Goal: Task Accomplishment & Management: Use online tool/utility

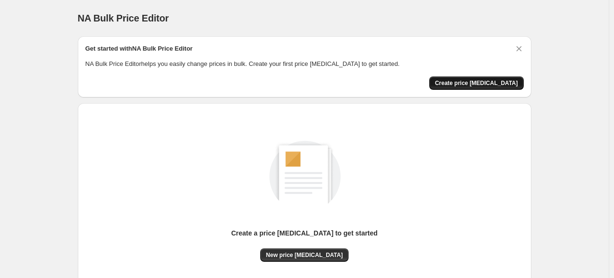
click at [477, 78] on button "Create price [MEDICAL_DATA]" at bounding box center [476, 82] width 95 height 13
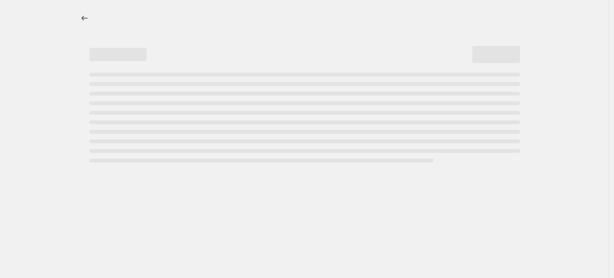
select select "percentage"
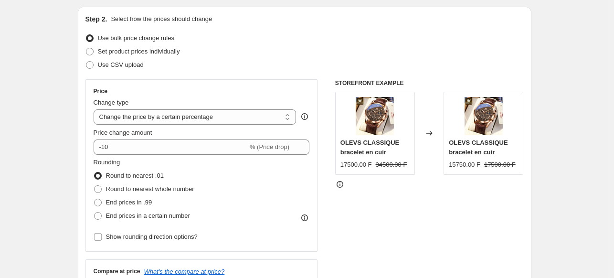
scroll to position [95, 0]
click at [91, 51] on span at bounding box center [90, 53] width 8 height 8
click at [86, 49] on input "Set product prices individually" at bounding box center [86, 49] width 0 height 0
radio input "true"
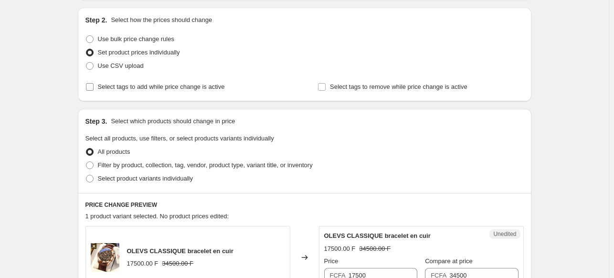
click at [94, 84] on input "Select tags to add while price change is active" at bounding box center [90, 87] width 8 height 8
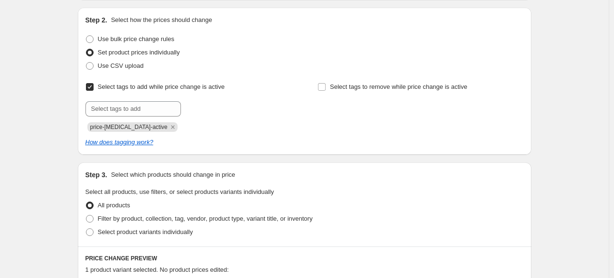
click at [94, 84] on input "Select tags to add while price change is active" at bounding box center [90, 87] width 8 height 8
checkbox input "false"
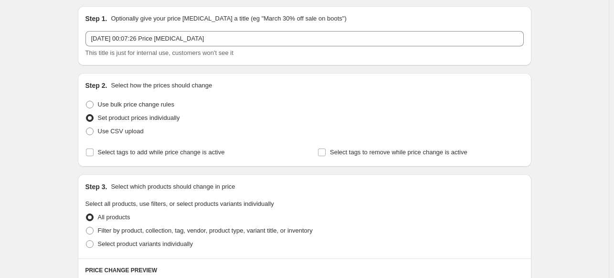
scroll to position [0, 0]
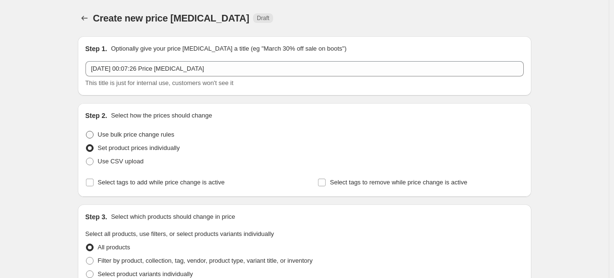
click at [92, 134] on span at bounding box center [90, 135] width 8 height 8
click at [86, 131] on input "Use bulk price change rules" at bounding box center [86, 131] width 0 height 0
radio input "true"
select select "percentage"
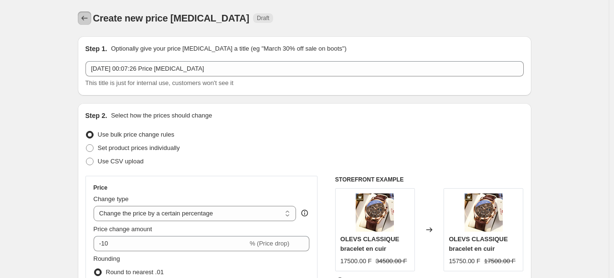
click at [91, 20] on button "Price change jobs" at bounding box center [84, 17] width 13 height 13
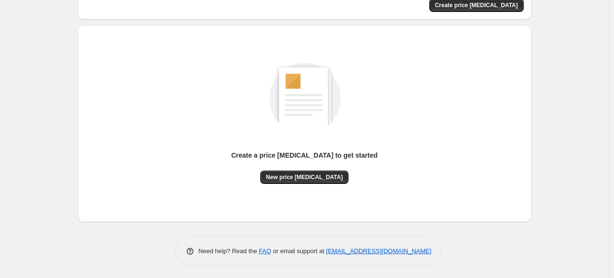
scroll to position [79, 0]
